Goal: Task Accomplishment & Management: Manage account settings

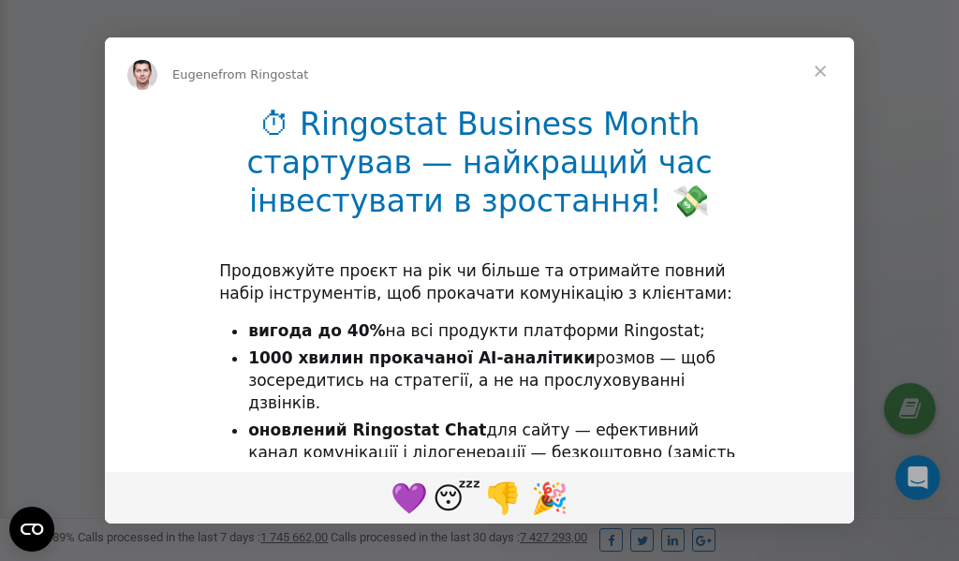
click at [823, 72] on span "Close" at bounding box center [819, 70] width 67 height 67
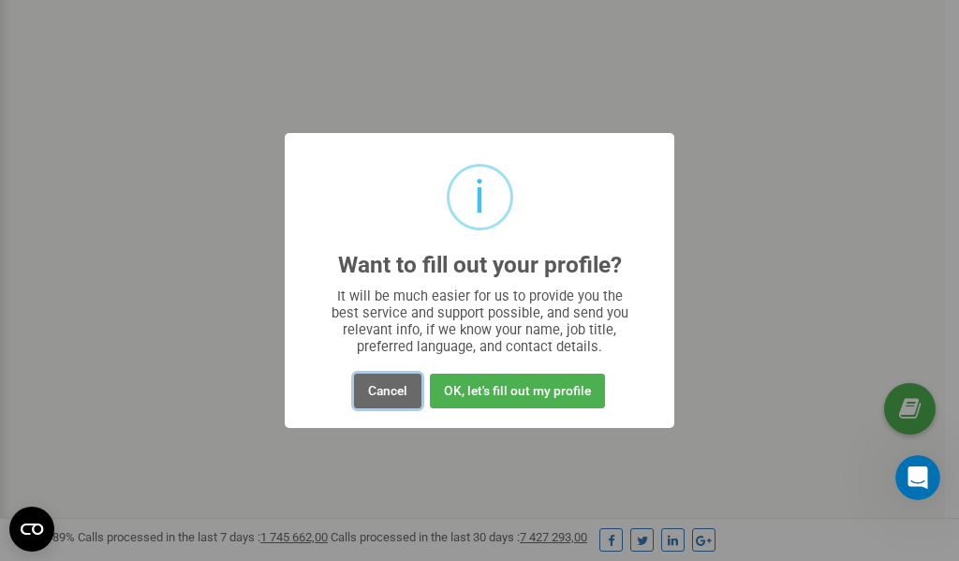
click at [390, 391] on button "Cancel" at bounding box center [387, 391] width 67 height 35
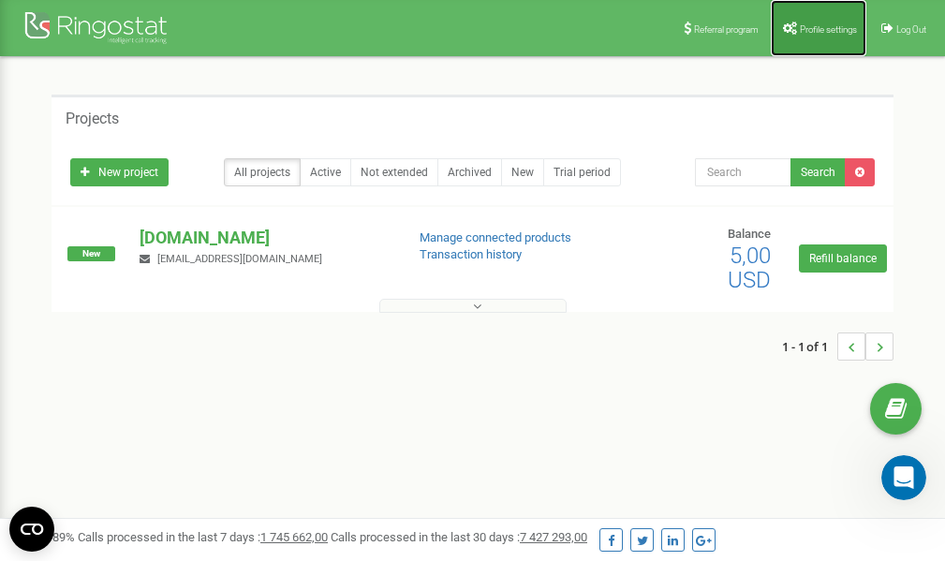
click at [809, 30] on span "Profile settings" at bounding box center [828, 29] width 57 height 10
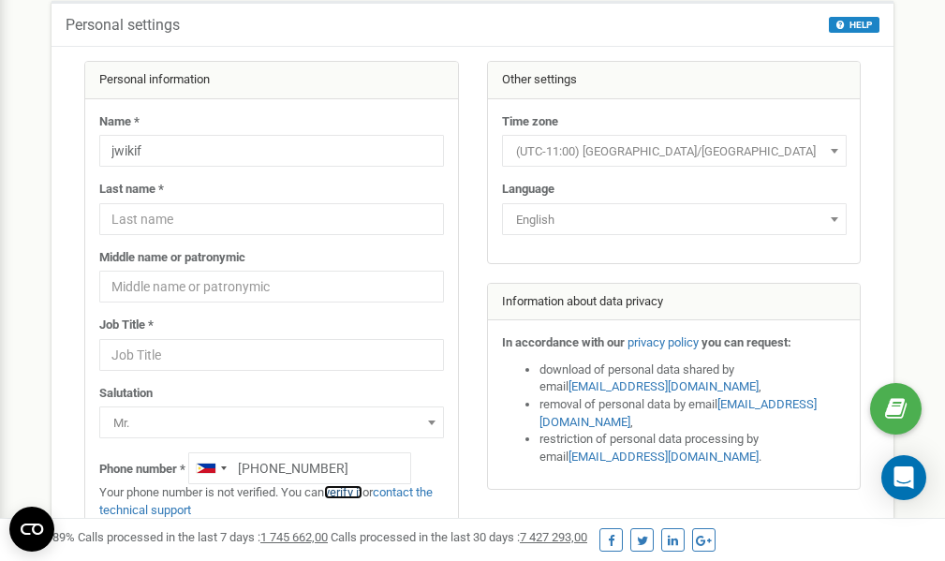
click at [351, 492] on link "verify it" at bounding box center [343, 492] width 38 height 14
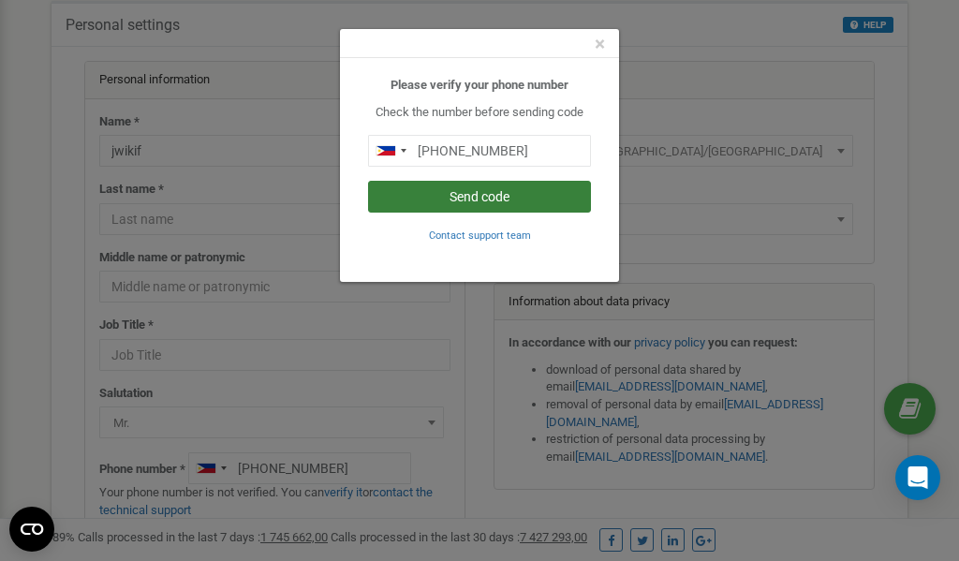
click at [484, 194] on button "Send code" at bounding box center [479, 197] width 223 height 32
